Goal: Information Seeking & Learning: Check status

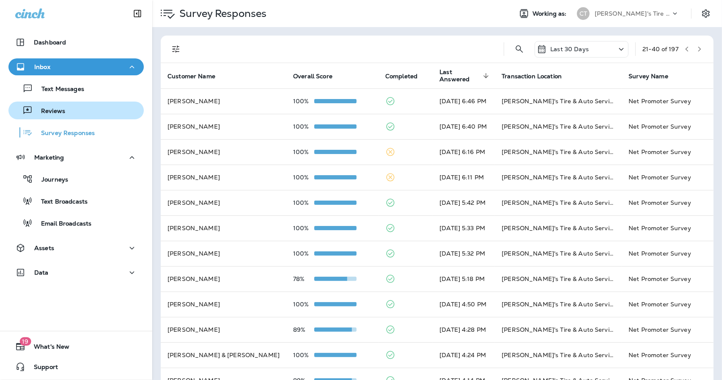
click at [58, 115] on div "Reviews" at bounding box center [38, 110] width 53 height 13
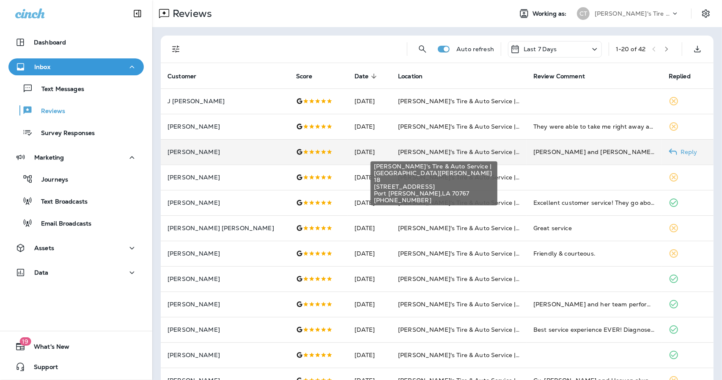
click at [484, 155] on span "[PERSON_NAME]'s Tire & Auto Service | [GEOGRAPHIC_DATA][PERSON_NAME]" at bounding box center [517, 152] width 238 height 8
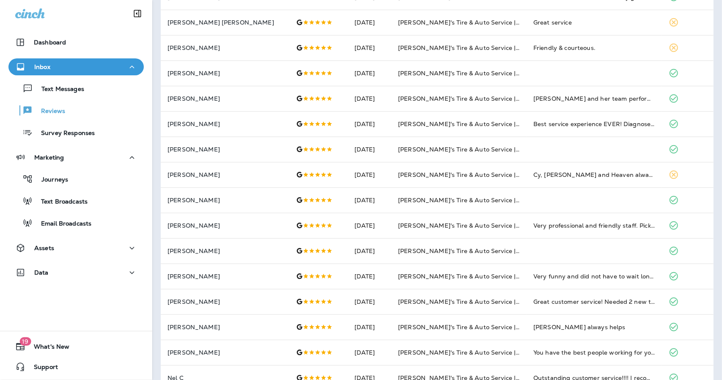
scroll to position [404, 0]
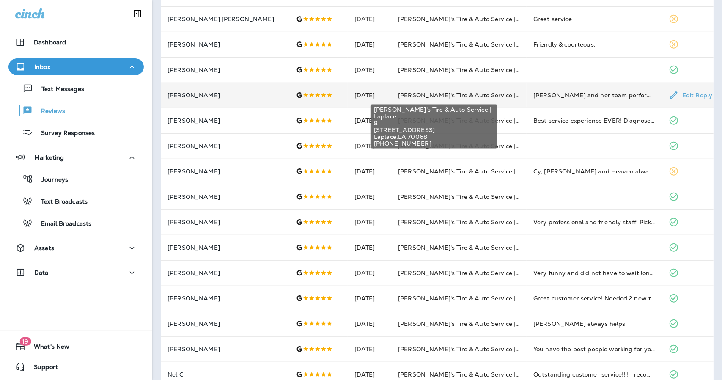
click at [434, 94] on span "[PERSON_NAME]'s Tire & Auto Service | Laplace" at bounding box center [469, 95] width 142 height 8
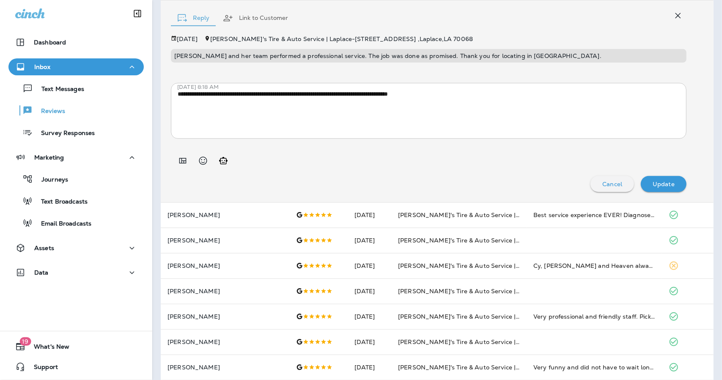
scroll to position [426, 0]
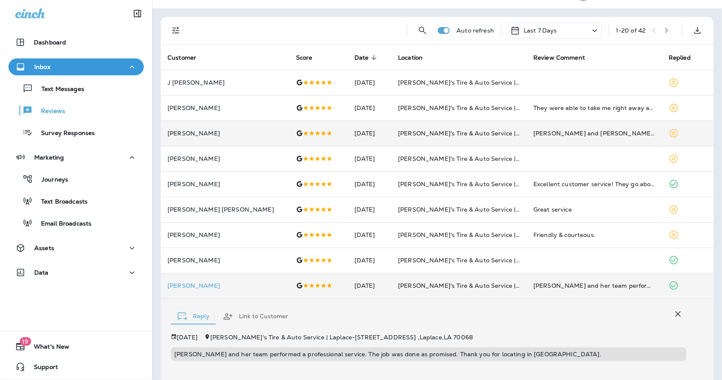
scroll to position [0, 0]
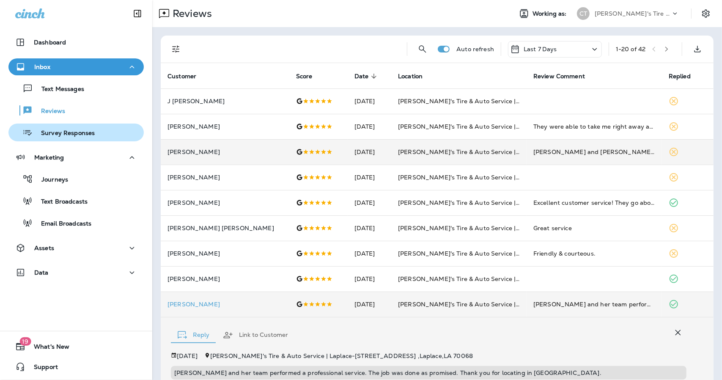
click at [62, 135] on p "Survey Responses" at bounding box center [64, 133] width 62 height 8
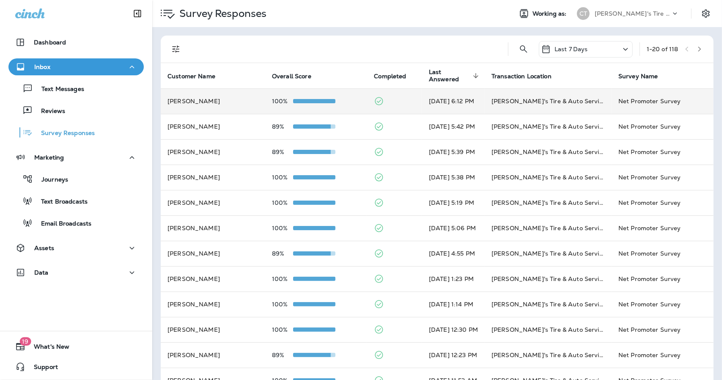
click at [422, 105] on td "[DATE] 6:12 PM" at bounding box center [453, 100] width 63 height 25
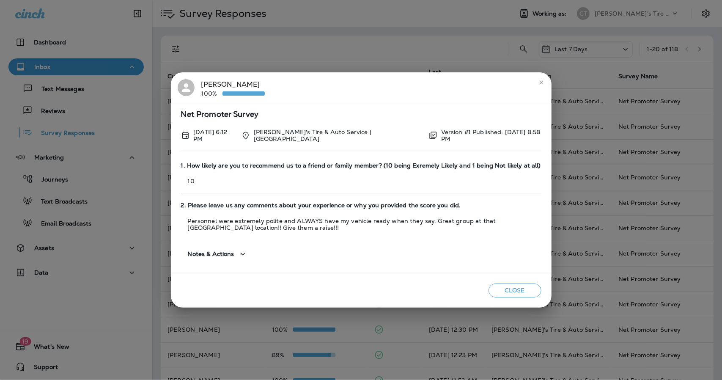
click at [544, 85] on icon "close" at bounding box center [541, 82] width 7 height 7
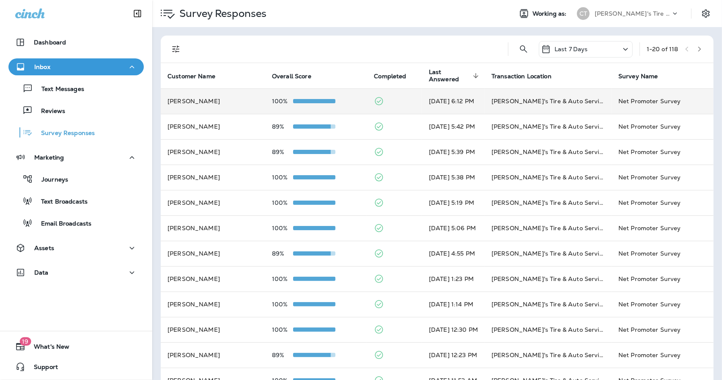
click at [392, 99] on td at bounding box center [394, 100] width 55 height 25
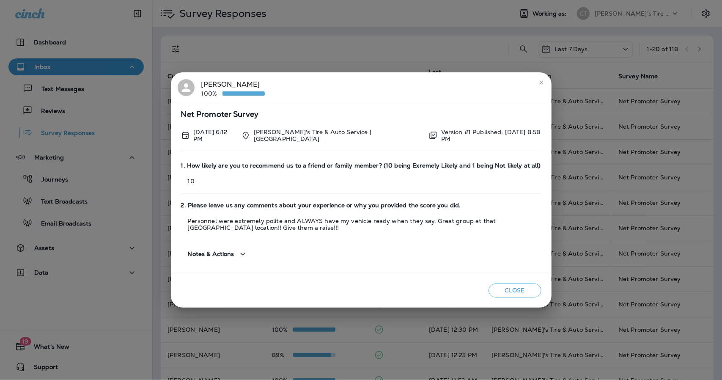
click at [543, 80] on button "close" at bounding box center [542, 83] width 14 height 14
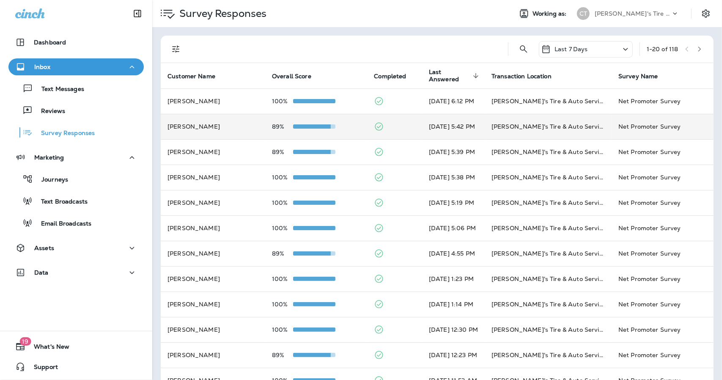
click at [444, 119] on td "[DATE] 5:42 PM" at bounding box center [453, 126] width 63 height 25
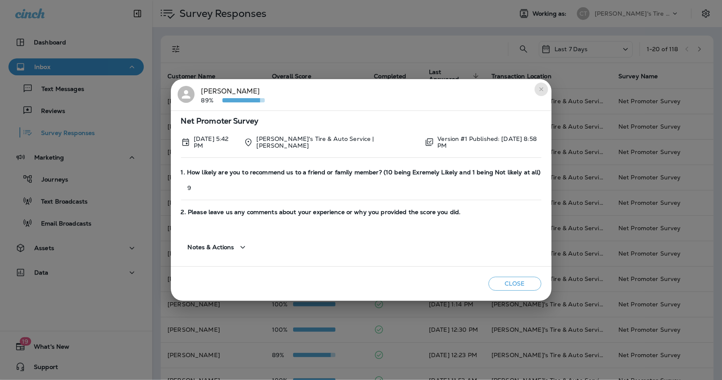
click at [540, 92] on icon "close" at bounding box center [541, 89] width 7 height 7
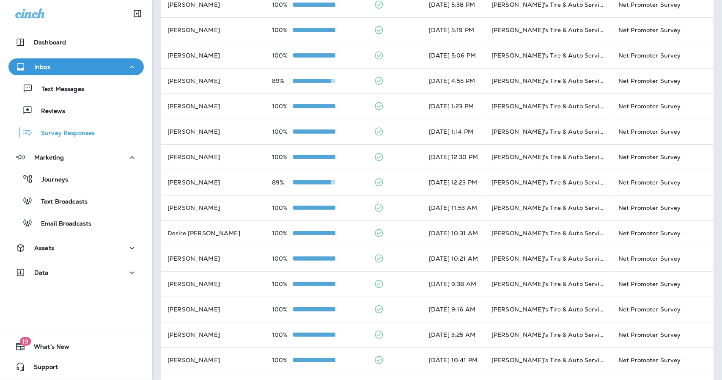
scroll to position [173, 0]
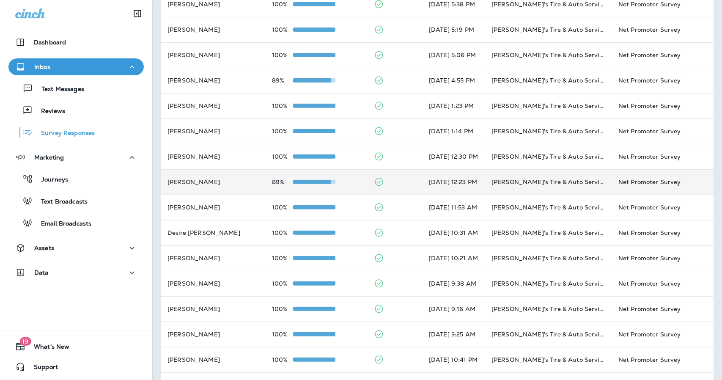
click at [379, 190] on td at bounding box center [394, 181] width 55 height 25
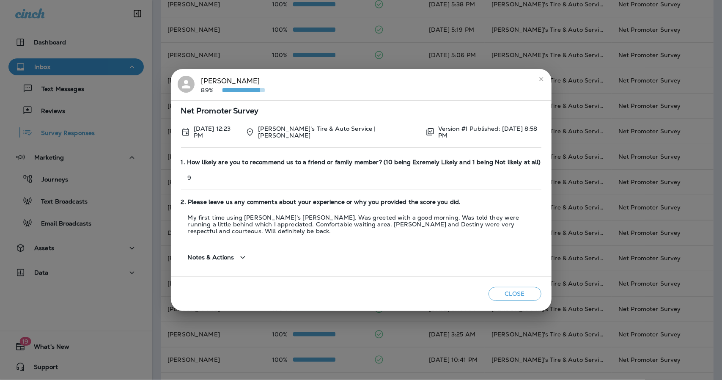
click at [543, 86] on button "close" at bounding box center [542, 79] width 14 height 14
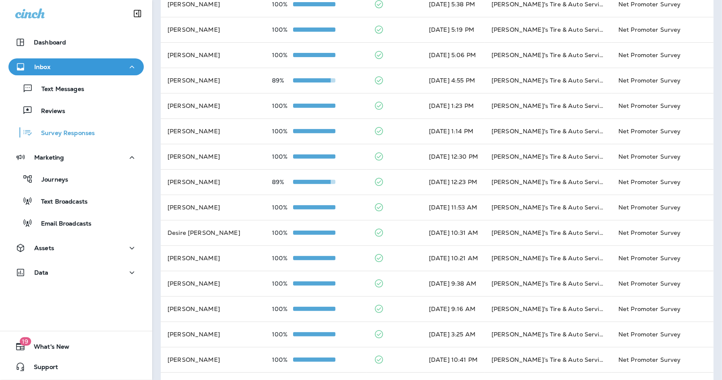
scroll to position [225, 0]
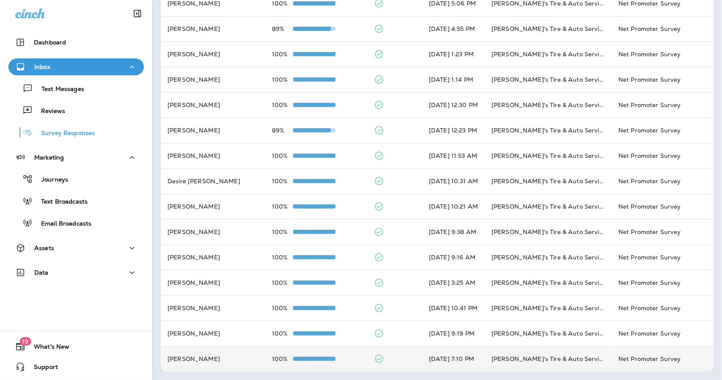
click at [380, 357] on td at bounding box center [394, 358] width 55 height 25
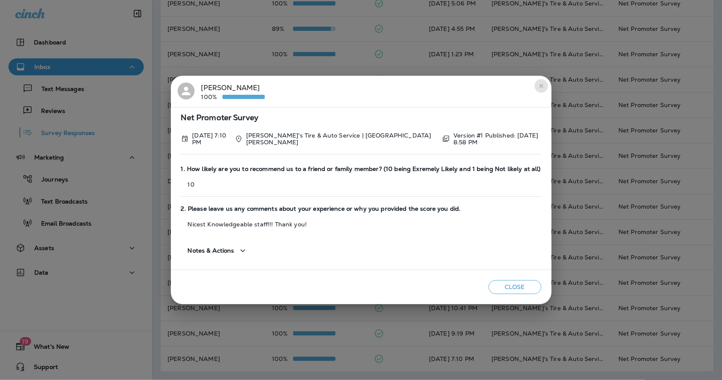
click at [542, 87] on button "close" at bounding box center [542, 86] width 14 height 14
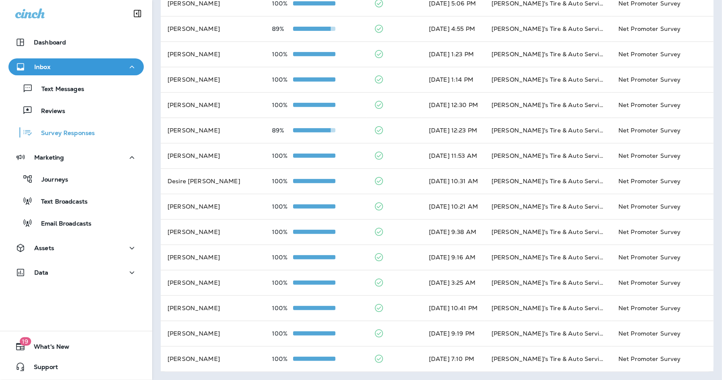
scroll to position [0, 0]
